Goal: Book appointment/travel/reservation

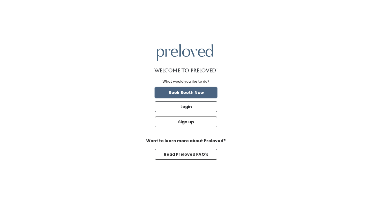
click at [193, 90] on button "Book Booth Now" at bounding box center [186, 92] width 62 height 11
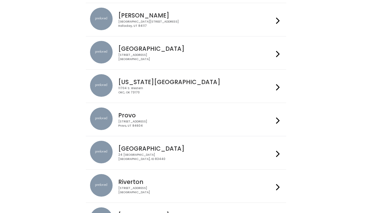
scroll to position [121, 0]
click at [200, 122] on div "230 W Cougar Blvd Provo, UT 84604" at bounding box center [195, 124] width 155 height 8
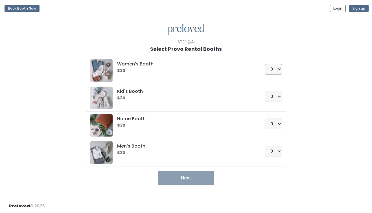
click at [276, 70] on select "0 1 2 3 4" at bounding box center [273, 69] width 17 height 11
select select "1"
click at [265, 64] on select "0 1 2 3 4" at bounding box center [273, 69] width 17 height 11
click at [184, 185] on div "Step 2/4: Select Provo Rental Booths Women's Booth $30 0 1 2 3 4 Kid's Booth $3…" at bounding box center [186, 108] width 372 height 182
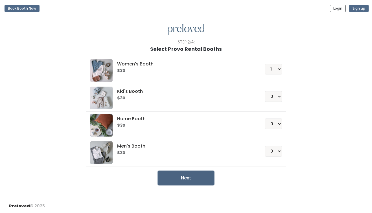
click at [189, 177] on button "Next" at bounding box center [186, 178] width 57 height 14
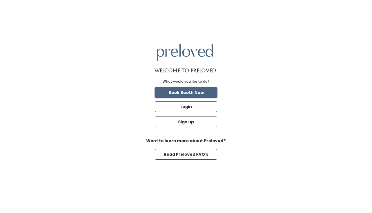
click at [195, 91] on button "Book Booth Now" at bounding box center [186, 92] width 62 height 11
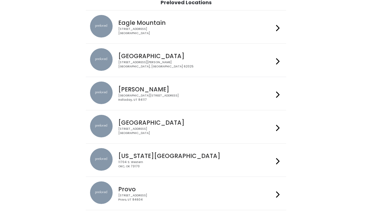
scroll to position [102, 0]
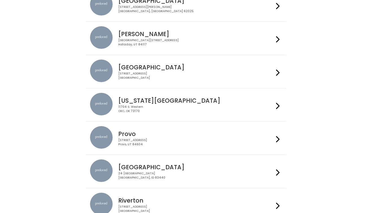
click at [184, 138] on div "Provo [STREET_ADDRESS]" at bounding box center [195, 136] width 158 height 20
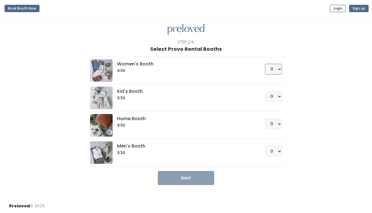
click at [274, 73] on select "0 1 2 3 4" at bounding box center [273, 69] width 17 height 11
select select "1"
click at [265, 64] on select "0 1 2 3 4" at bounding box center [273, 69] width 17 height 11
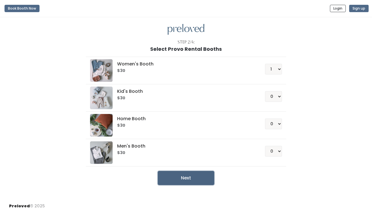
click at [187, 182] on button "Next" at bounding box center [186, 178] width 57 height 14
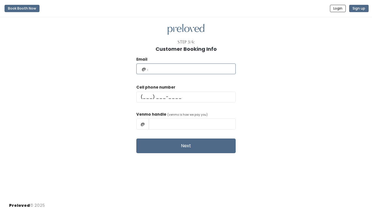
click at [176, 68] on input "text" at bounding box center [185, 69] width 99 height 11
type input "[EMAIL_ADDRESS][DOMAIN_NAME]"
click at [162, 96] on input "text" at bounding box center [185, 97] width 99 height 11
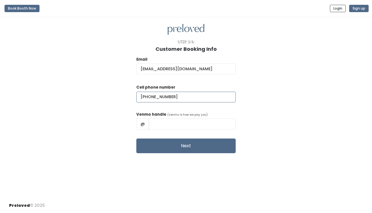
type input "[PHONE_NUMBER]"
click at [177, 126] on input "text" at bounding box center [192, 124] width 87 height 11
paste input "@[PERSON_NAME]-16"
click at [168, 124] on input "@[PERSON_NAME]-16" at bounding box center [192, 124] width 87 height 11
type input "@[PERSON_NAME]-16"
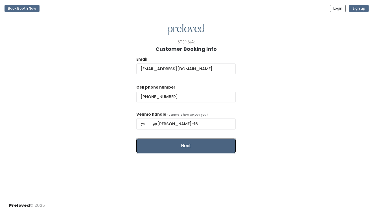
click at [173, 153] on button "Next" at bounding box center [185, 146] width 99 height 15
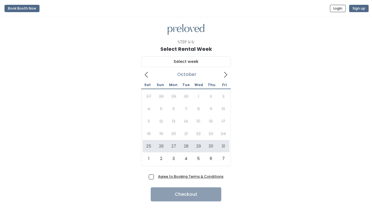
click at [150, 74] on span at bounding box center [146, 74] width 11 height 9
click at [147, 75] on icon at bounding box center [147, 75] width 6 height 6
click at [176, 63] on input "text" at bounding box center [186, 62] width 90 height 11
type input "October 25 to October 31"
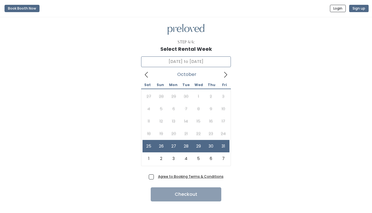
click at [149, 75] on icon at bounding box center [147, 75] width 6 height 6
click at [170, 133] on div "27 28 29 30 1 2 3 4 5 6 7 8 9 10 11 12 13 14 15 16 17 18 19 20 21 22 23 24 25 2…" at bounding box center [186, 127] width 87 height 75
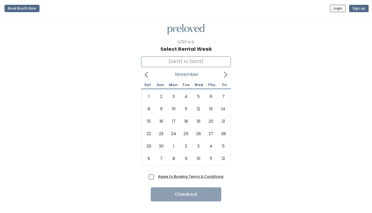
click at [225, 74] on icon at bounding box center [226, 75] width 6 height 6
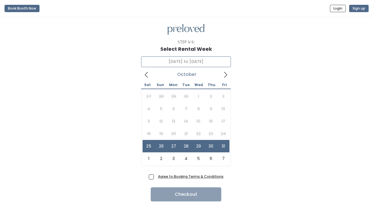
click at [148, 75] on icon at bounding box center [147, 75] width 6 height 6
